Goal: Information Seeking & Learning: Learn about a topic

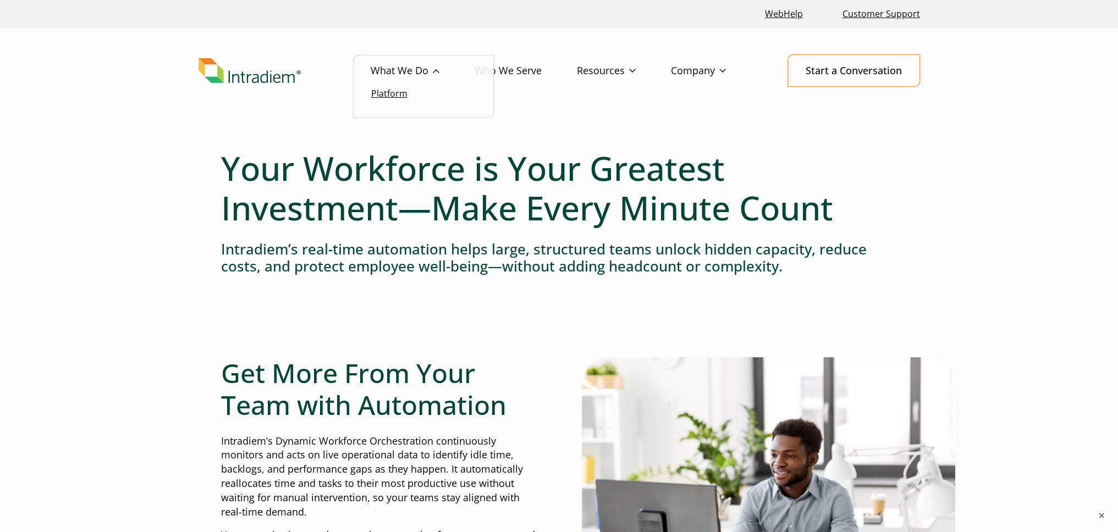
click at [405, 95] on link "Platform" at bounding box center [389, 93] width 36 height 12
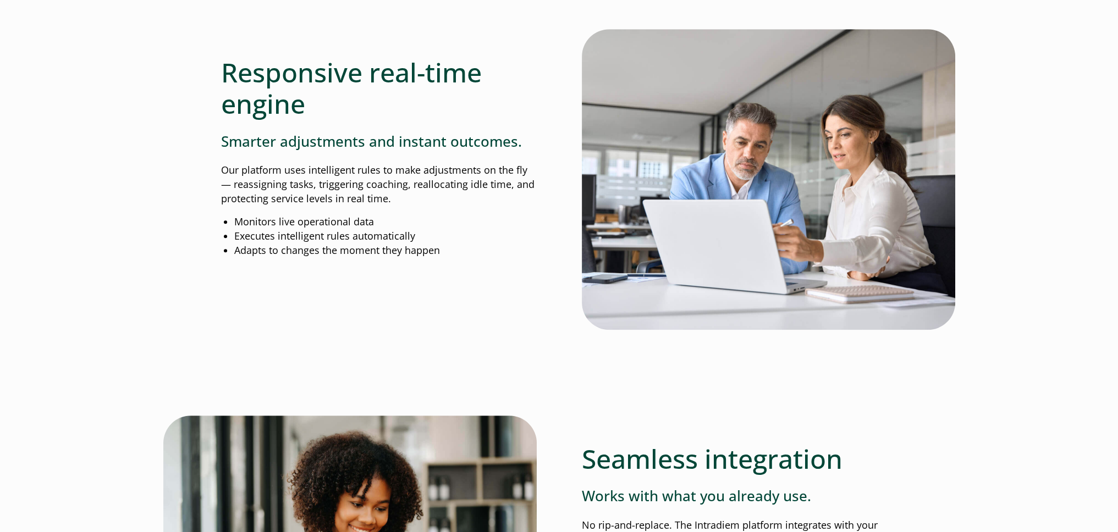
scroll to position [1056, 4]
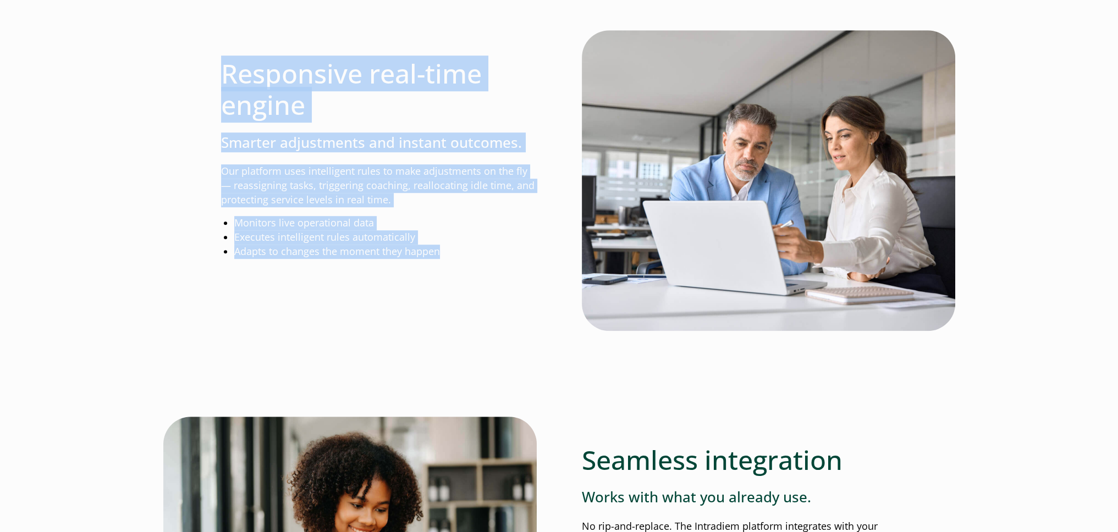
drag, startPoint x: 355, startPoint y: 194, endPoint x: 485, endPoint y: 266, distance: 148.6
click at [485, 266] on div "Responsive real-time engine Smarter adjustments and instant outcomes. Our platf…" at bounding box center [379, 182] width 316 height 304
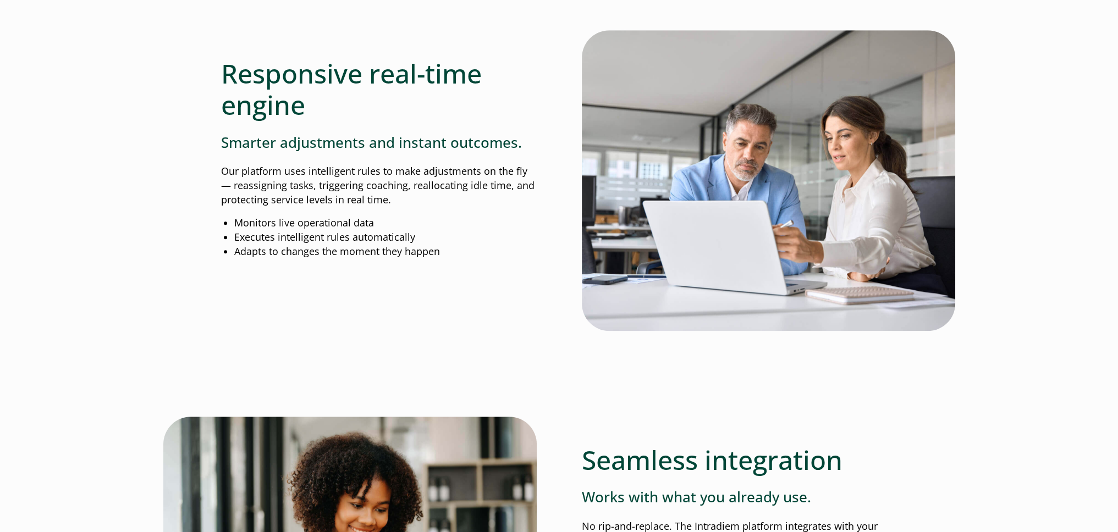
drag, startPoint x: 202, startPoint y: 60, endPoint x: 449, endPoint y: 297, distance: 342.2
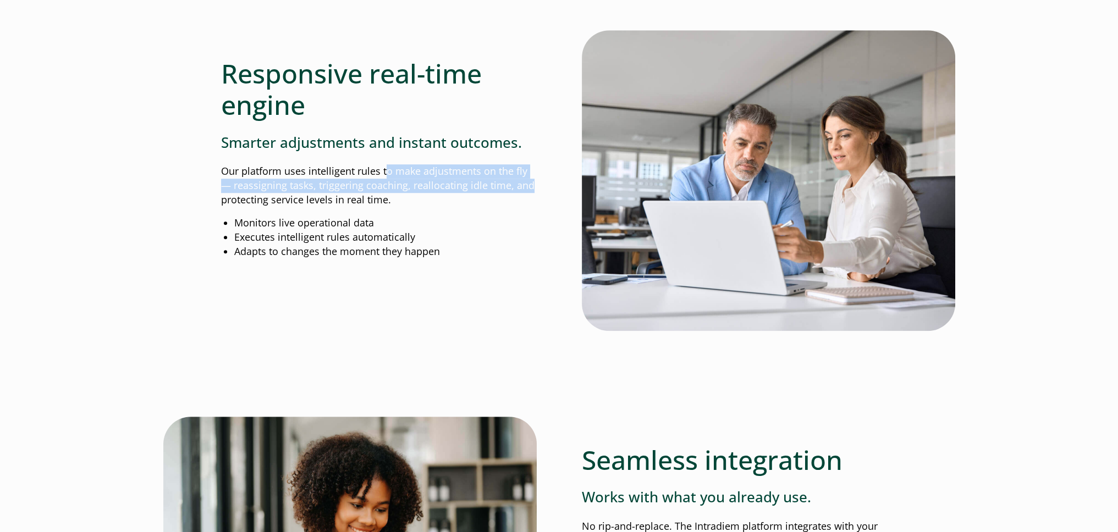
drag, startPoint x: 451, startPoint y: 175, endPoint x: 512, endPoint y: 181, distance: 61.3
click at [512, 181] on p "Our platform uses intelligent rules to make adjustments on the fly— reassigning…" at bounding box center [379, 185] width 316 height 43
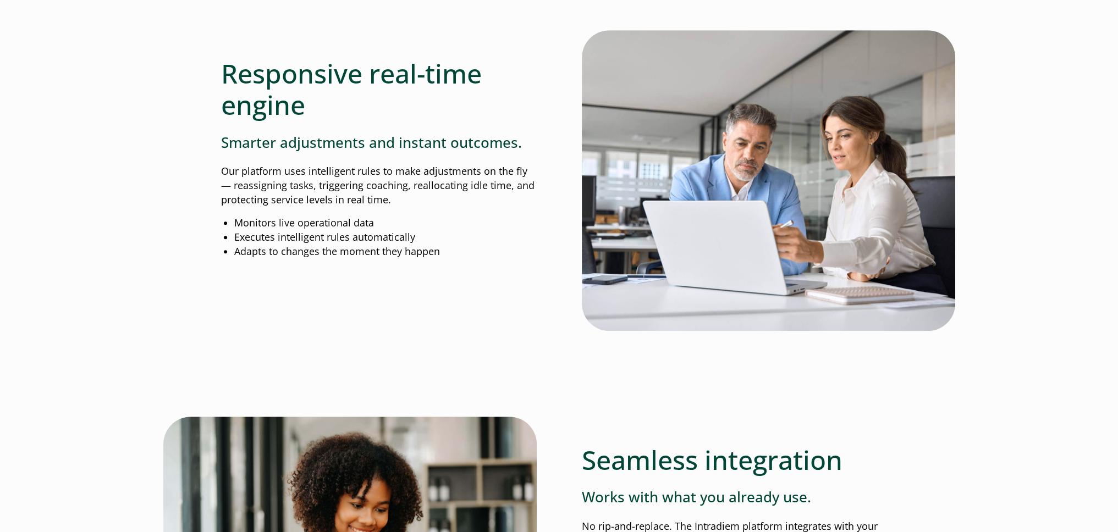
click at [441, 194] on p "Our platform uses intelligent rules to make adjustments on the fly— reassigning…" at bounding box center [379, 185] width 316 height 43
drag, startPoint x: 404, startPoint y: 187, endPoint x: 499, endPoint y: 199, distance: 95.8
click at [499, 199] on p "Our platform uses intelligent rules to make adjustments on the fly— reassigning…" at bounding box center [379, 185] width 316 height 43
click at [444, 213] on div "Responsive real-time engine Smarter adjustments and instant outcomes. Our platf…" at bounding box center [379, 144] width 316 height 229
drag, startPoint x: 233, startPoint y: 201, endPoint x: 372, endPoint y: 206, distance: 138.7
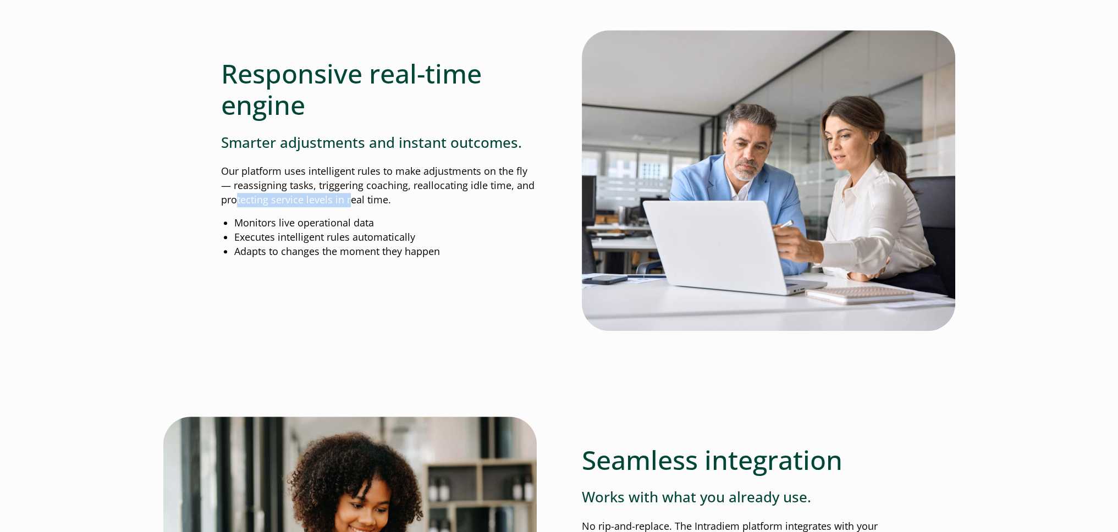
click at [372, 206] on div "Responsive real-time engine Smarter adjustments and instant outcomes. Our platf…" at bounding box center [379, 144] width 316 height 229
click at [371, 206] on div "Responsive real-time engine Smarter adjustments and instant outcomes. Our platf…" at bounding box center [379, 144] width 316 height 229
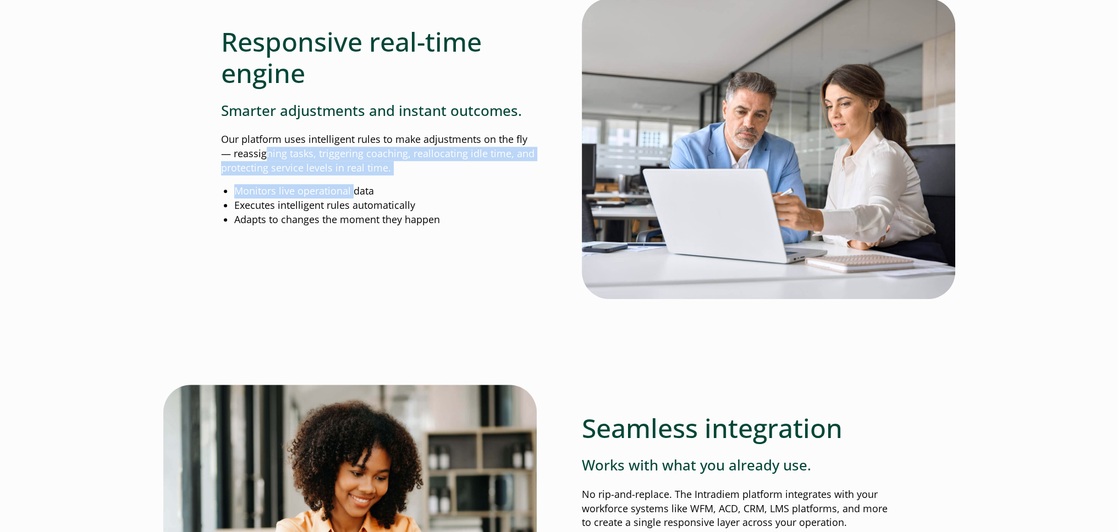
drag, startPoint x: 247, startPoint y: 159, endPoint x: 349, endPoint y: 182, distance: 103.6
click at [349, 182] on div "Responsive real-time engine Smarter adjustments and instant outcomes. Our platf…" at bounding box center [379, 112] width 316 height 229
click at [314, 169] on p "Our platform uses intelligent rules to make adjustments on the fly— reassigning…" at bounding box center [379, 154] width 316 height 43
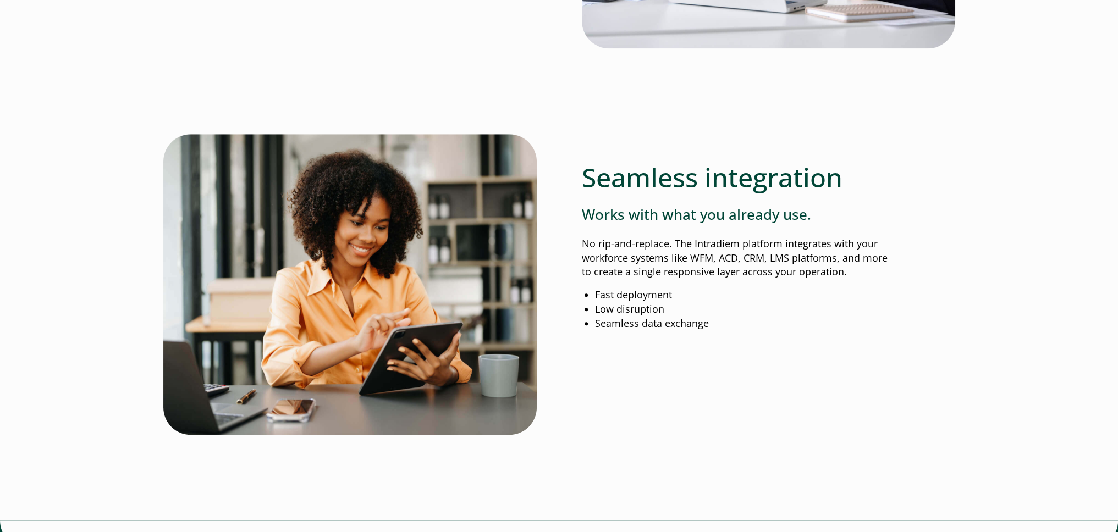
scroll to position [1318, 4]
